Goal: Transaction & Acquisition: Purchase product/service

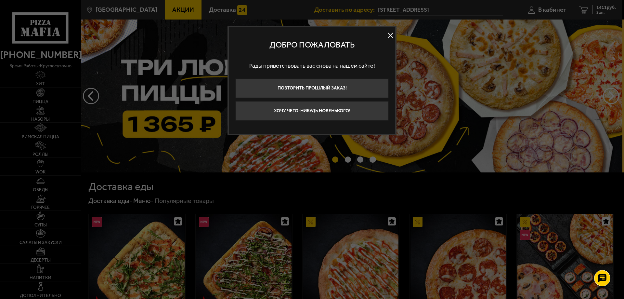
click at [392, 34] on button at bounding box center [390, 36] width 10 height 10
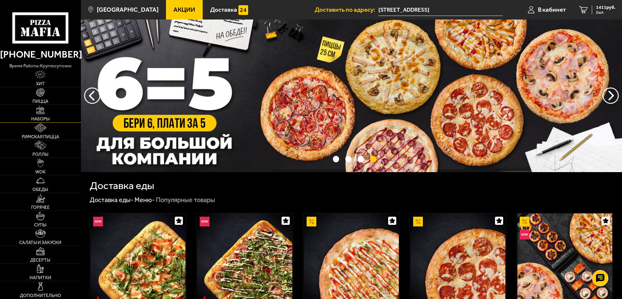
click at [43, 109] on img at bounding box center [40, 110] width 9 height 9
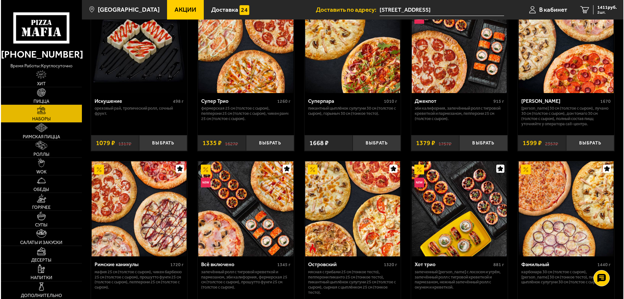
scroll to position [422, 0]
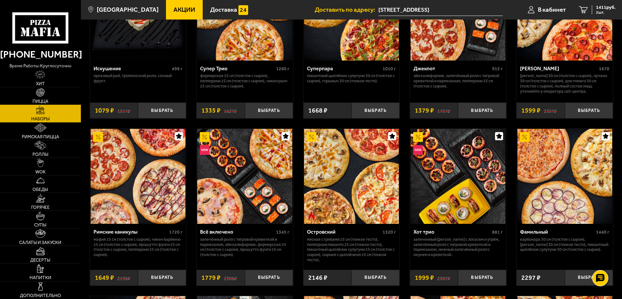
click at [110, 235] on div "Римские каникулы" at bounding box center [131, 231] width 74 height 6
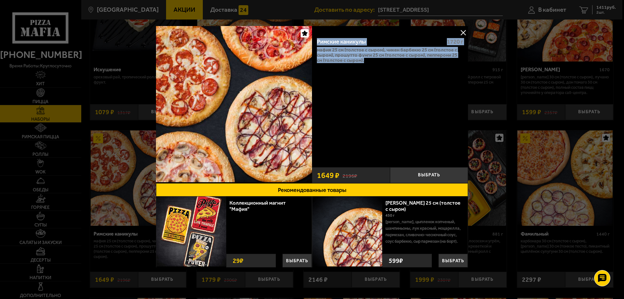
drag, startPoint x: 367, startPoint y: 62, endPoint x: 315, endPoint y: 38, distance: 56.9
click at [315, 38] on div "Римские каникулы 1720 г Мафия 25 см (толстое с сыром), Чикен Барбекю 25 см (тол…" at bounding box center [390, 97] width 156 height 131
copy div "Римские каникулы 1720 г Мафия 25 см (толстое с сыром), Чикен Барбекю 25 см (тол…"
